Goal: Transaction & Acquisition: Book appointment/travel/reservation

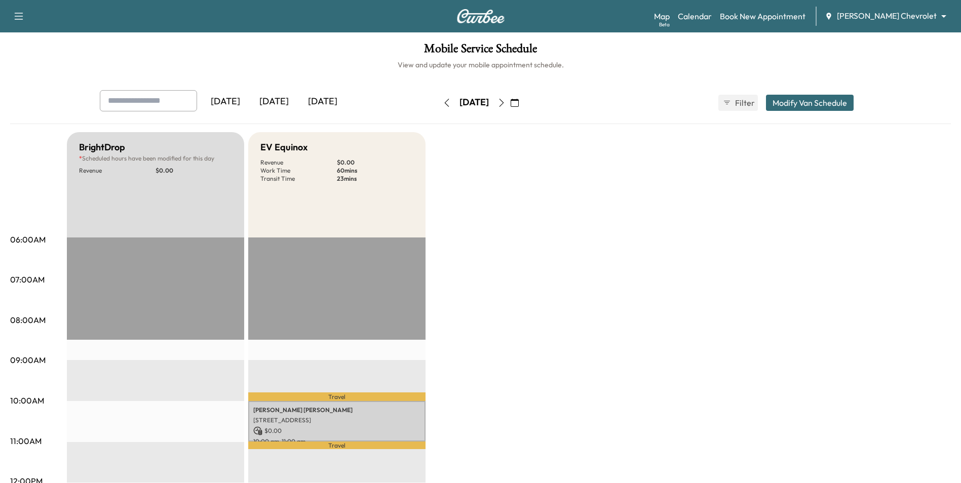
scroll to position [253, 0]
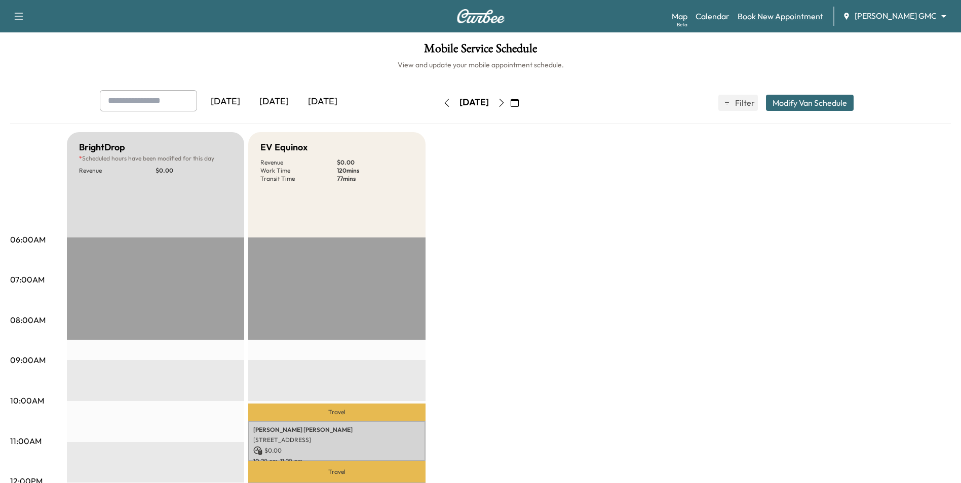
click at [794, 17] on link "Book New Appointment" at bounding box center [781, 16] width 86 height 12
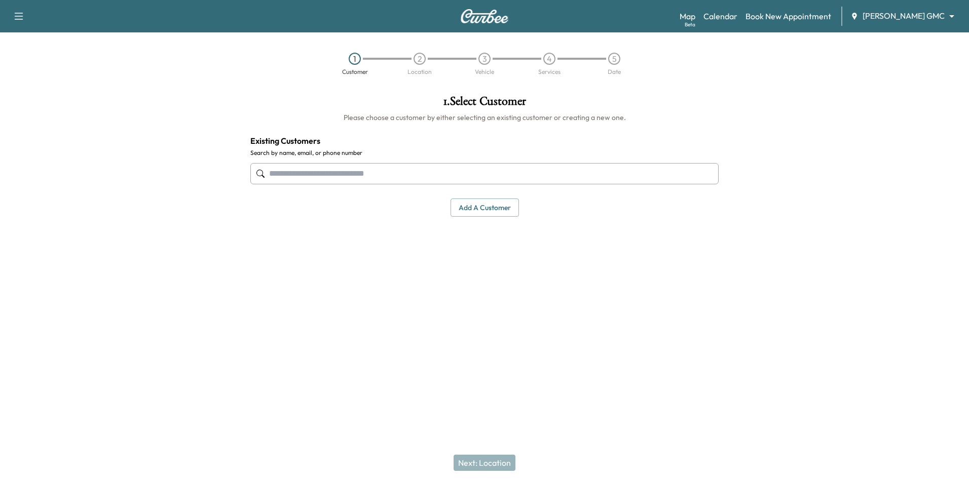
click at [414, 182] on input "text" at bounding box center [484, 173] width 468 height 21
click at [311, 169] on input "text" at bounding box center [484, 173] width 468 height 21
paste input "**********"
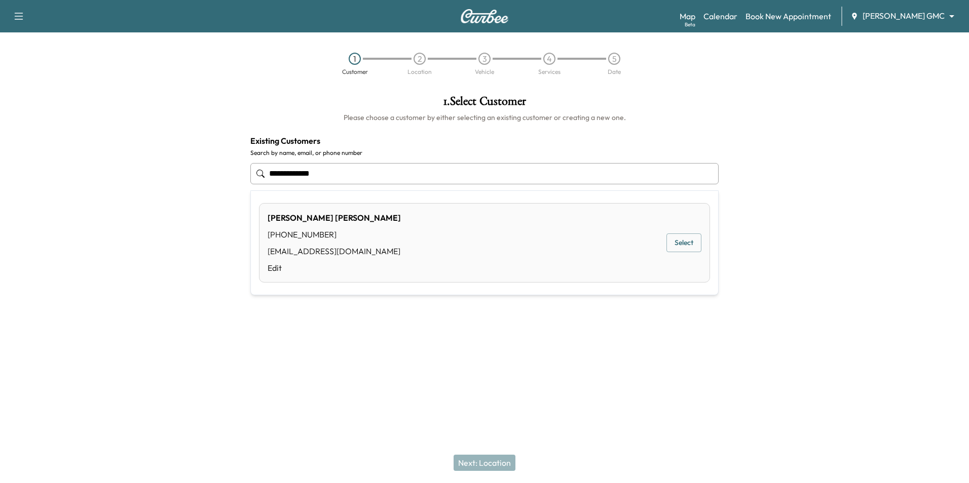
click at [413, 232] on div "[PERSON_NAME] [PHONE_NUMBER] [EMAIL_ADDRESS][DOMAIN_NAME] Edit Select" at bounding box center [484, 243] width 451 height 80
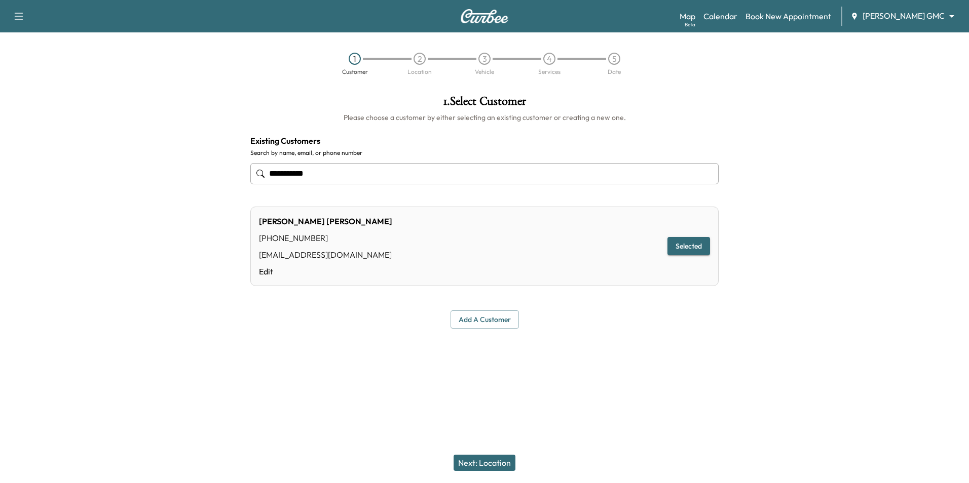
type input "**********"
click at [273, 271] on link "Edit" at bounding box center [325, 271] width 133 height 12
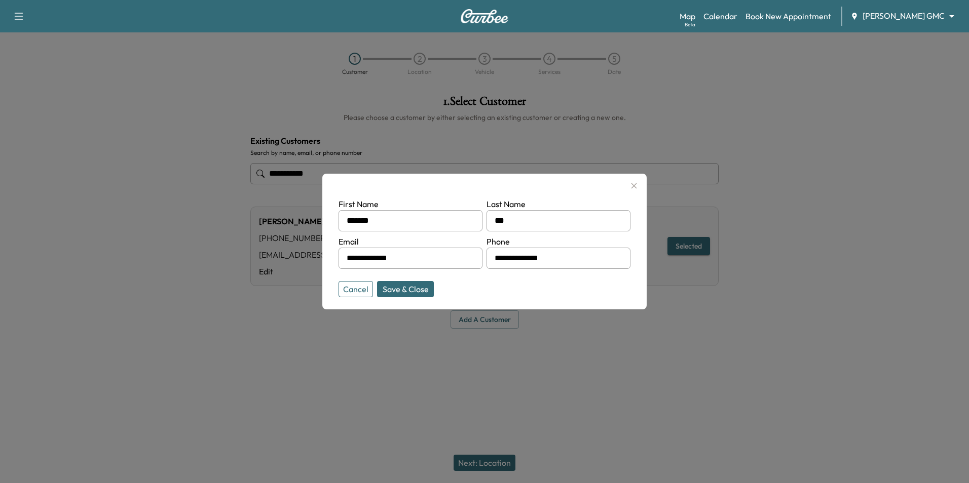
drag, startPoint x: 423, startPoint y: 251, endPoint x: 337, endPoint y: 253, distance: 85.7
click at [337, 253] on div "**********" at bounding box center [484, 242] width 324 height 136
type input "**********"
click at [419, 289] on button "Save & Close" at bounding box center [405, 289] width 57 height 16
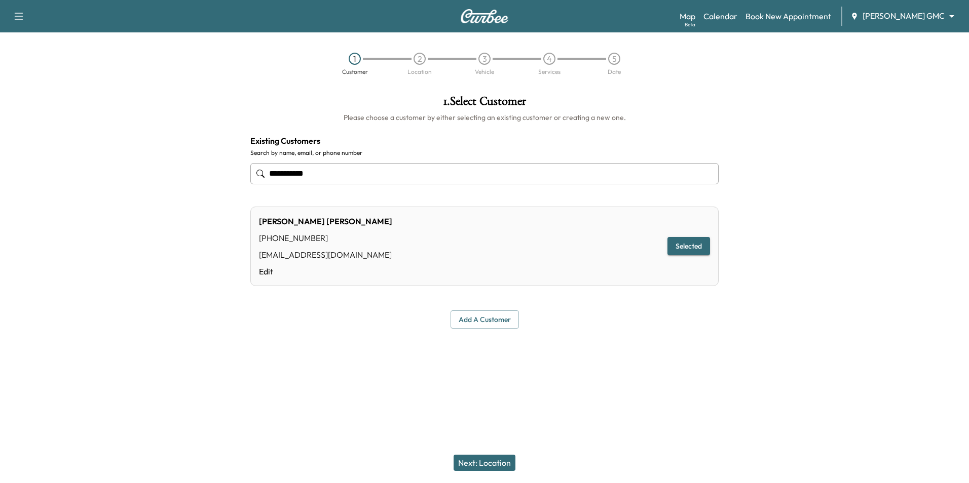
click at [488, 468] on button "Next: Location" at bounding box center [484, 463] width 62 height 16
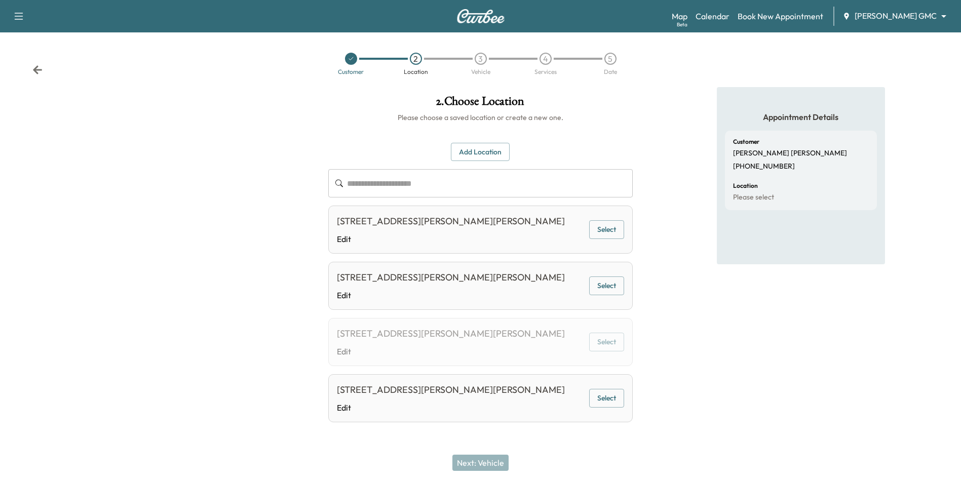
click at [479, 150] on button "Add Location" at bounding box center [480, 152] width 59 height 19
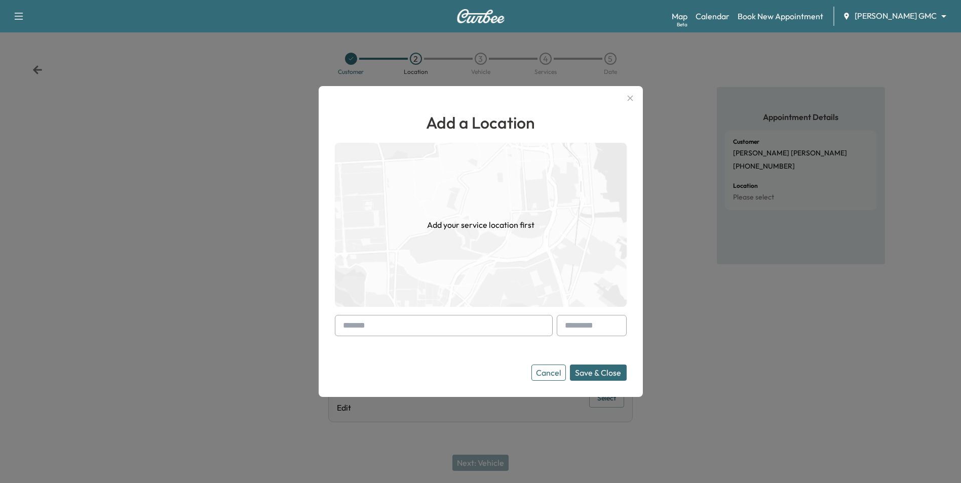
click at [449, 328] on input "text" at bounding box center [444, 325] width 218 height 21
click at [477, 322] on input "text" at bounding box center [444, 325] width 218 height 21
paste input "**********"
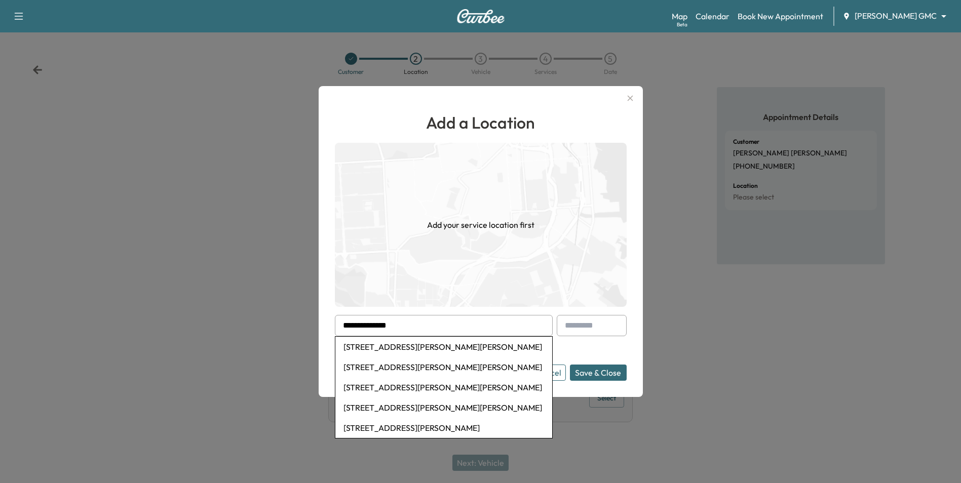
click at [441, 367] on li "[STREET_ADDRESS][PERSON_NAME][PERSON_NAME]" at bounding box center [443, 367] width 217 height 20
type input "**********"
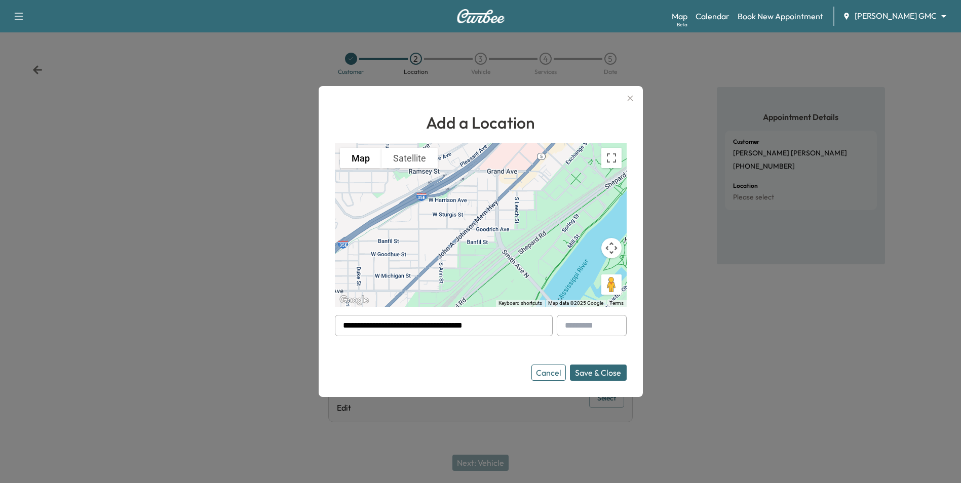
click at [609, 376] on button "Save & Close" at bounding box center [598, 373] width 57 height 16
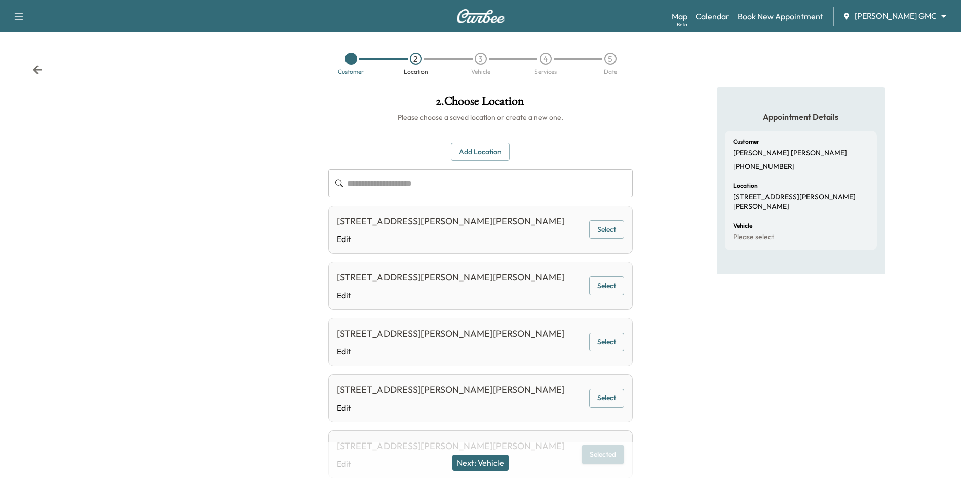
click at [489, 461] on button "Next: Vehicle" at bounding box center [480, 463] width 56 height 16
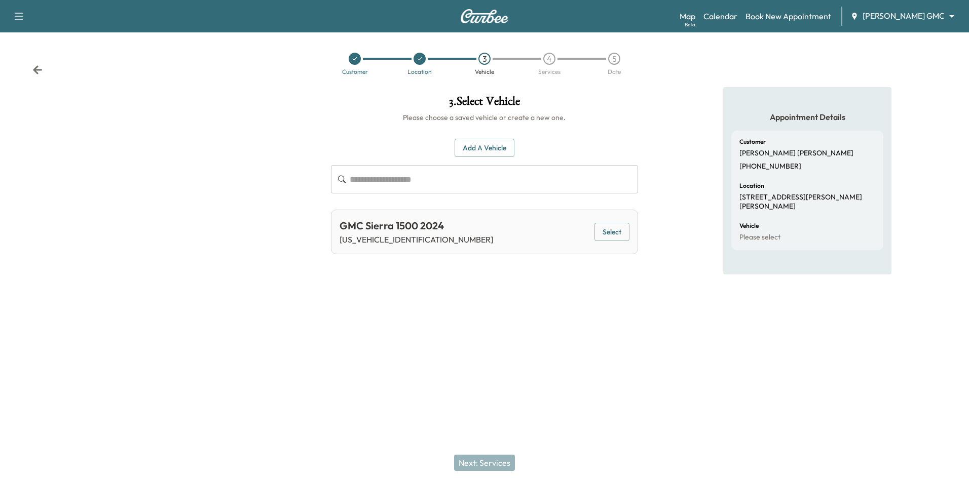
click at [614, 232] on button "Select" at bounding box center [611, 232] width 35 height 19
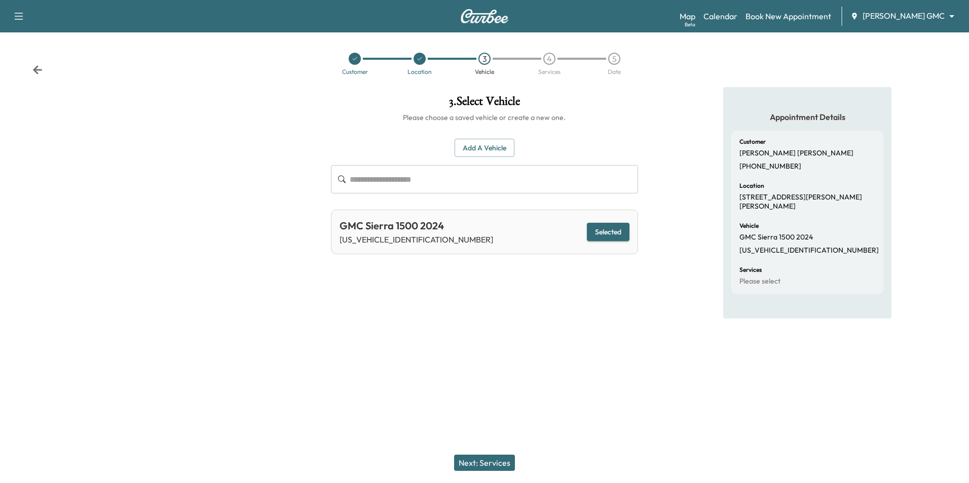
click at [471, 462] on button "Next: Services" at bounding box center [484, 463] width 61 height 16
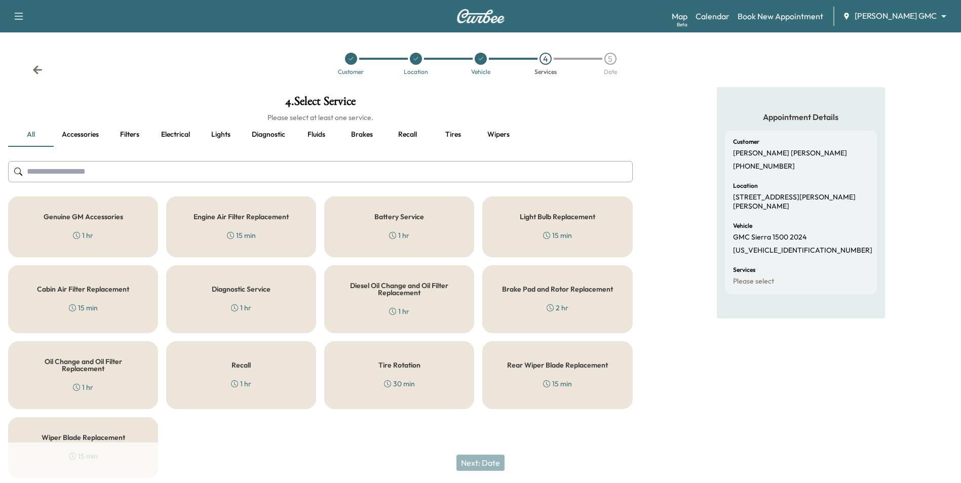
click at [104, 230] on div "Genuine GM Accessories 1 hr" at bounding box center [83, 227] width 150 height 61
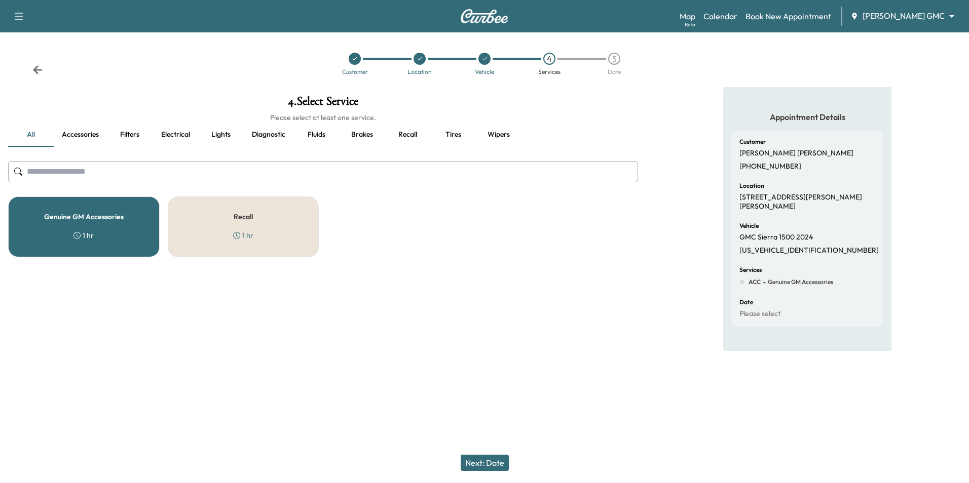
click at [486, 462] on button "Next: Date" at bounding box center [485, 463] width 48 height 16
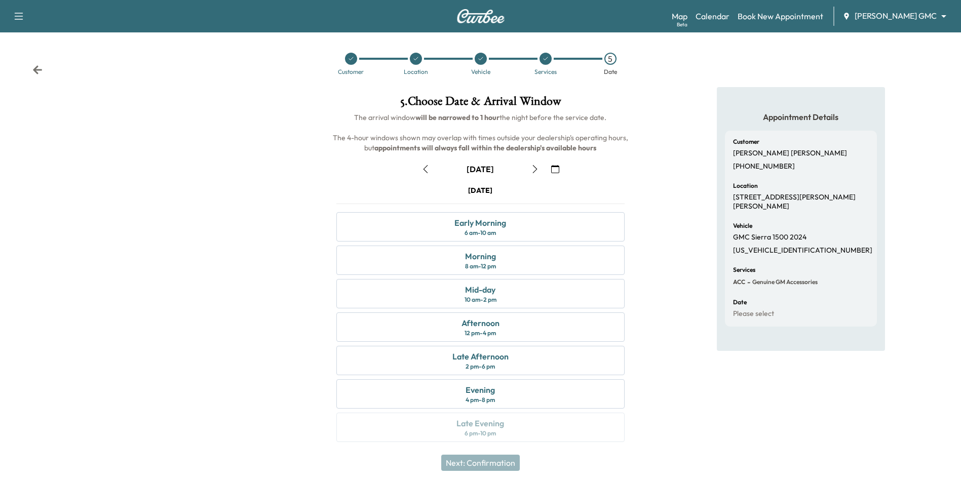
click at [553, 168] on icon "button" at bounding box center [555, 169] width 8 height 8
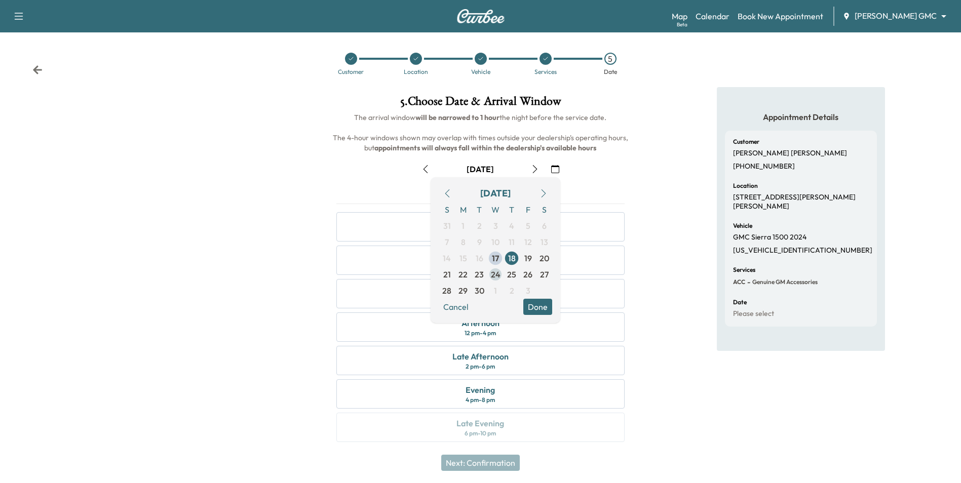
click at [500, 275] on span "24" at bounding box center [496, 275] width 10 height 12
click at [542, 310] on button "Done" at bounding box center [537, 307] width 29 height 16
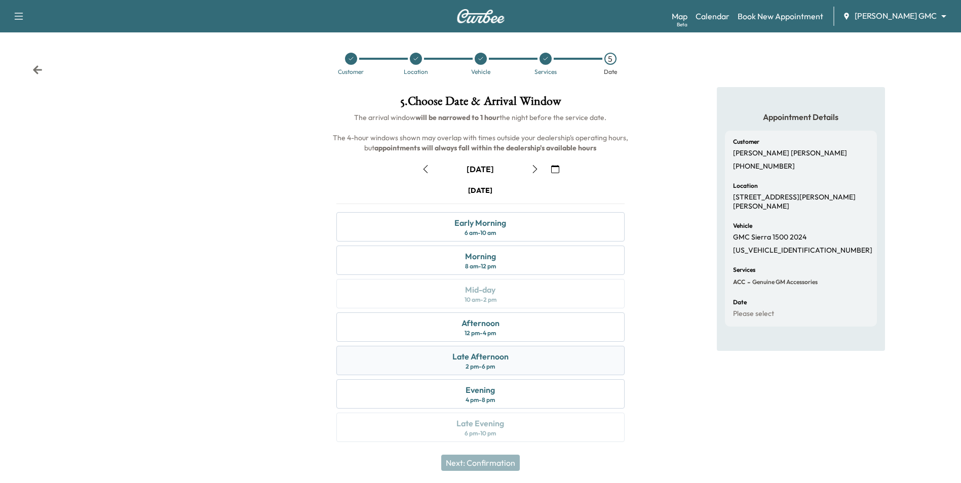
click at [512, 361] on div "Late Afternoon 2 pm - 6 pm" at bounding box center [480, 360] width 288 height 29
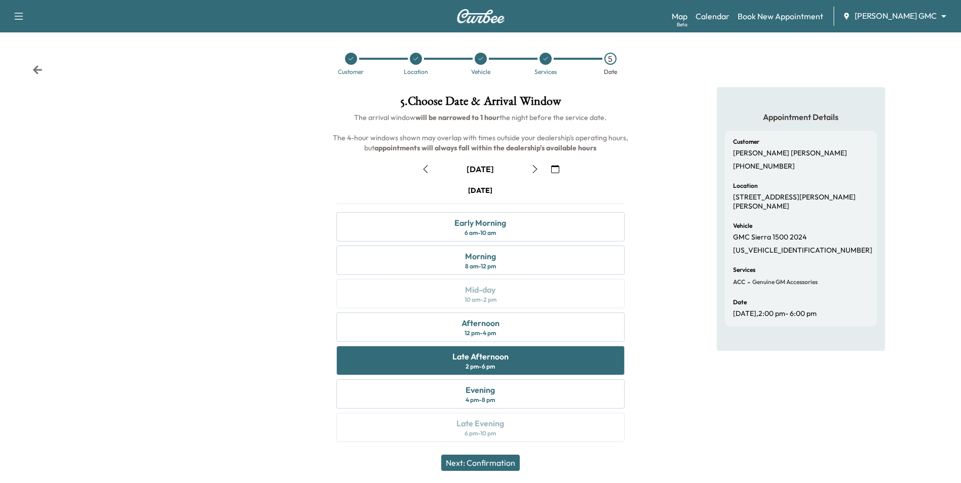
click at [511, 463] on button "Next: Confirmation" at bounding box center [480, 463] width 79 height 16
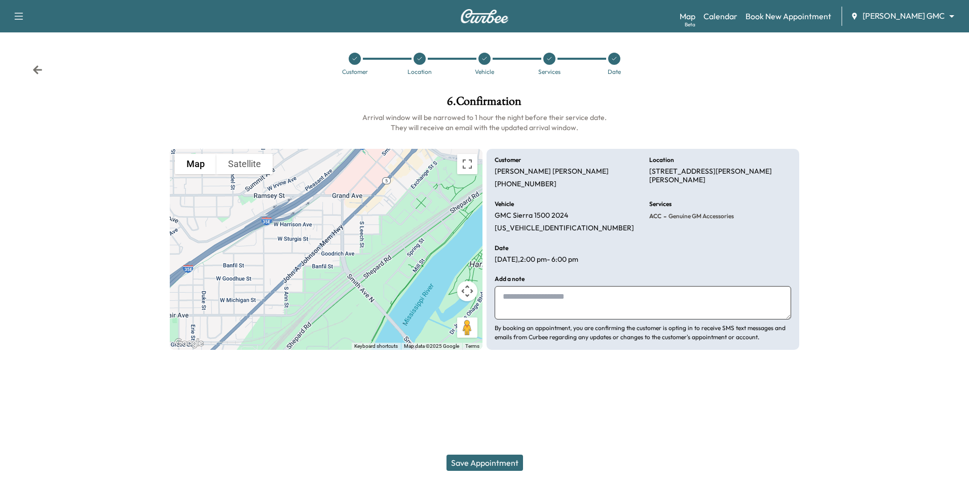
click at [36, 66] on icon at bounding box center [37, 70] width 10 height 10
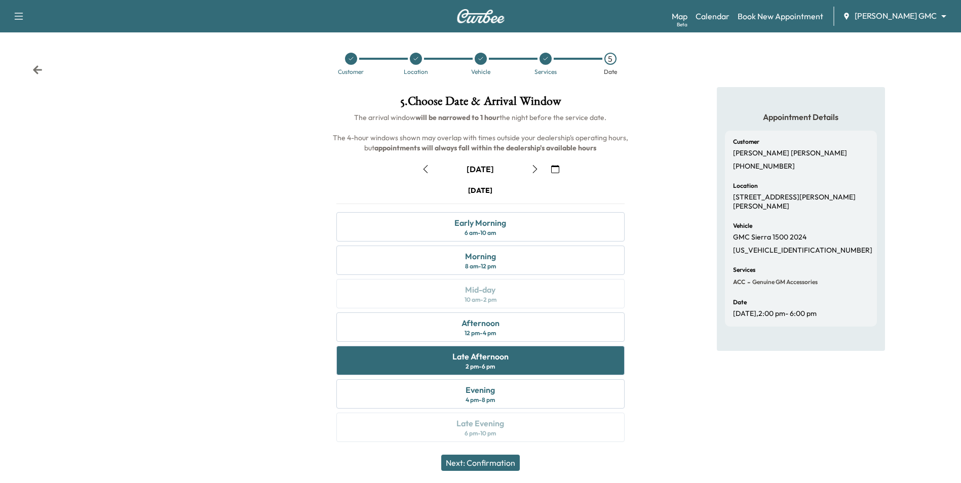
click at [557, 171] on icon "button" at bounding box center [555, 169] width 8 height 8
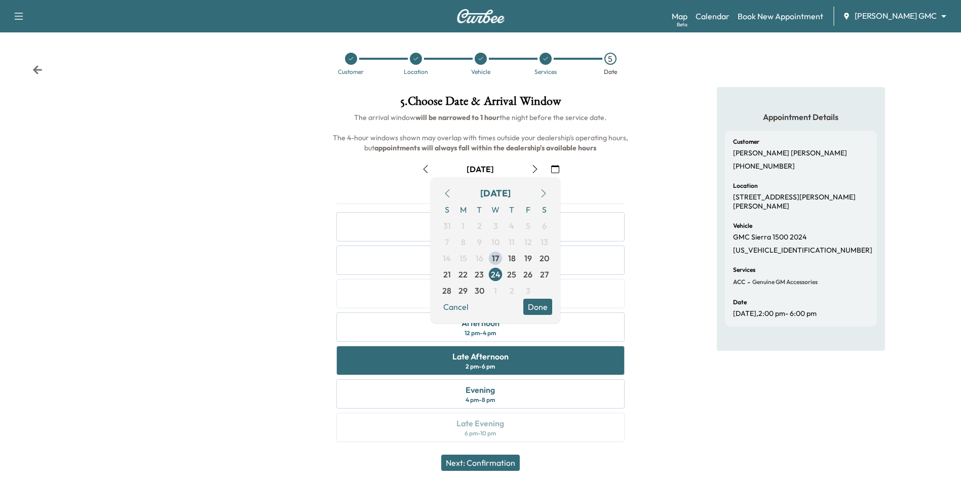
click at [559, 169] on icon "button" at bounding box center [555, 169] width 8 height 8
click at [553, 170] on icon "button" at bounding box center [555, 169] width 8 height 8
click at [539, 308] on button "Done" at bounding box center [537, 307] width 29 height 16
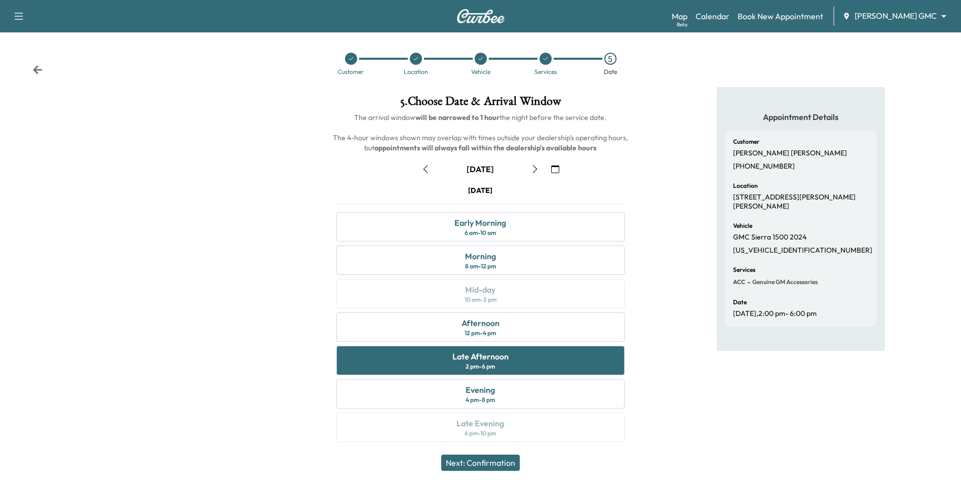
click at [555, 168] on icon "button" at bounding box center [555, 169] width 8 height 8
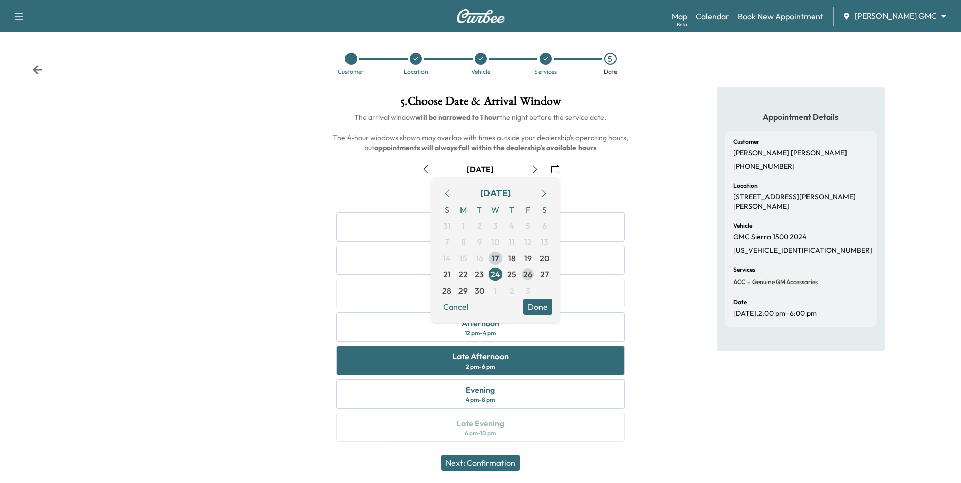
click at [526, 276] on span "26" at bounding box center [527, 275] width 9 height 12
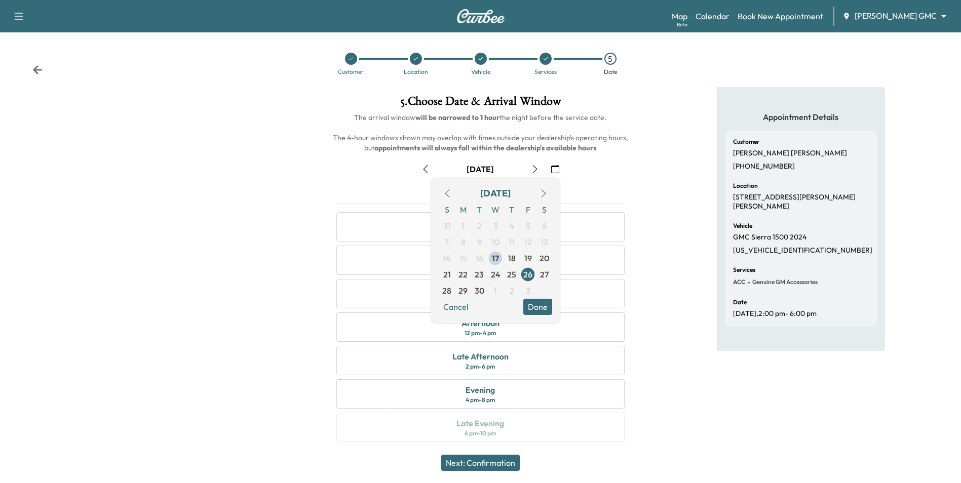
click at [544, 311] on button "Done" at bounding box center [537, 307] width 29 height 16
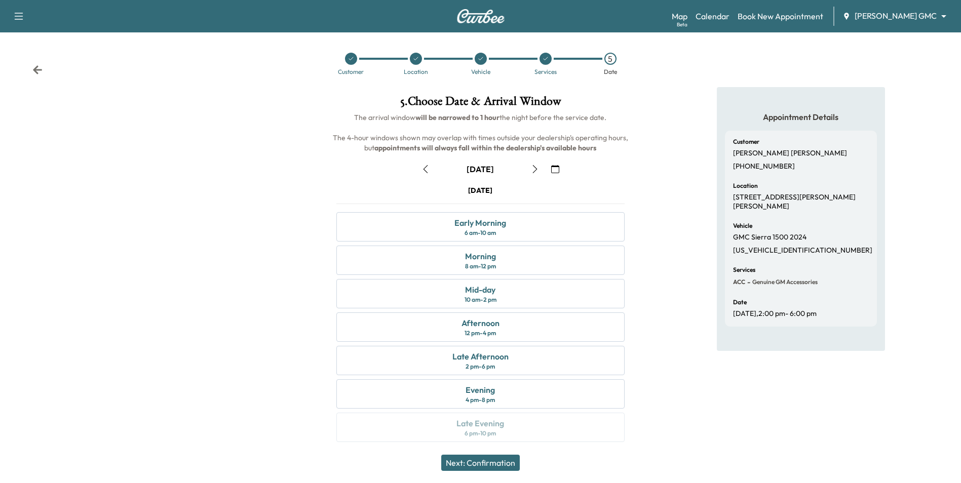
click at [553, 171] on icon "button" at bounding box center [555, 169] width 8 height 8
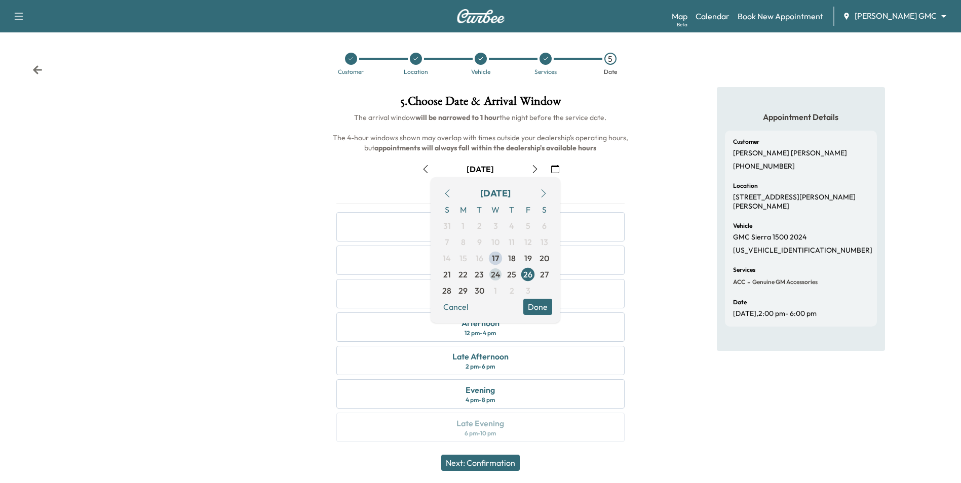
click at [502, 278] on span "24" at bounding box center [495, 275] width 16 height 16
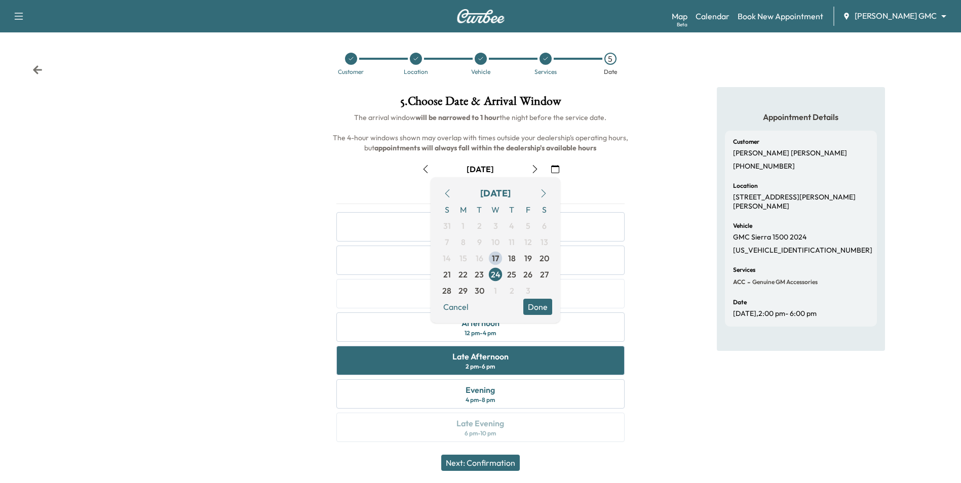
click at [542, 307] on button "Done" at bounding box center [537, 307] width 29 height 16
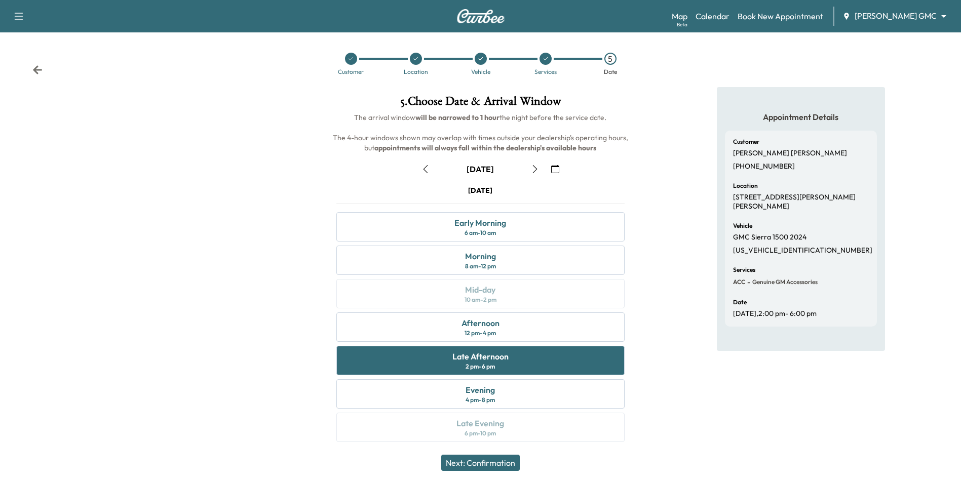
drag, startPoint x: 507, startPoint y: 463, endPoint x: 578, endPoint y: 458, distance: 71.6
click at [507, 463] on button "Next: Confirmation" at bounding box center [480, 463] width 79 height 16
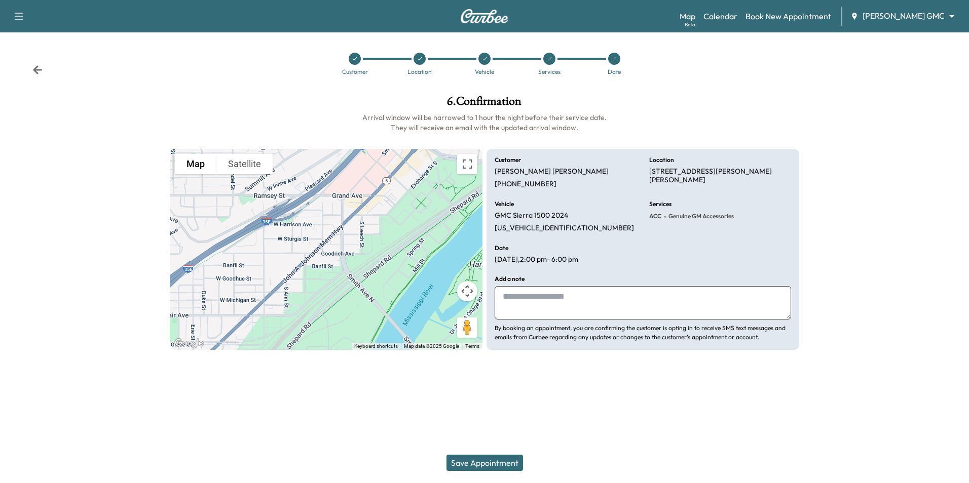
click at [501, 462] on button "Save Appointment" at bounding box center [484, 463] width 77 height 16
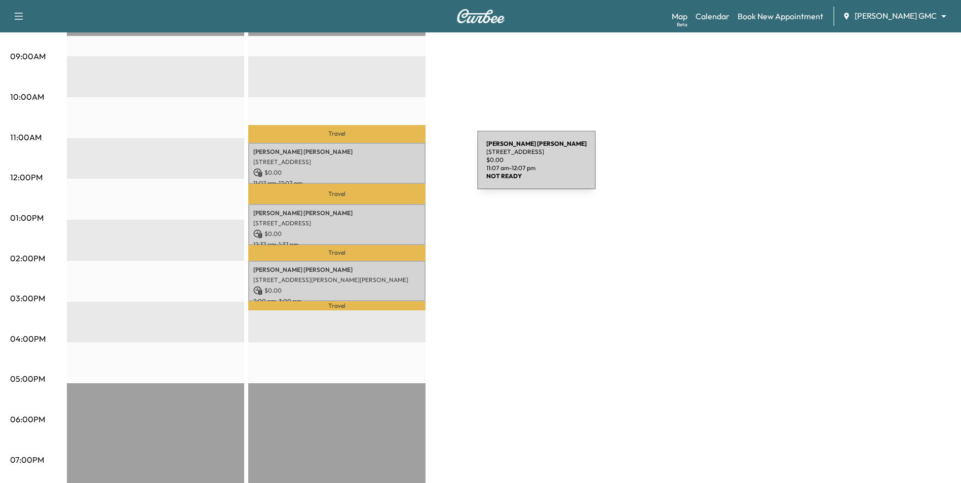
scroll to position [51, 0]
